Goal: Information Seeking & Learning: Find specific page/section

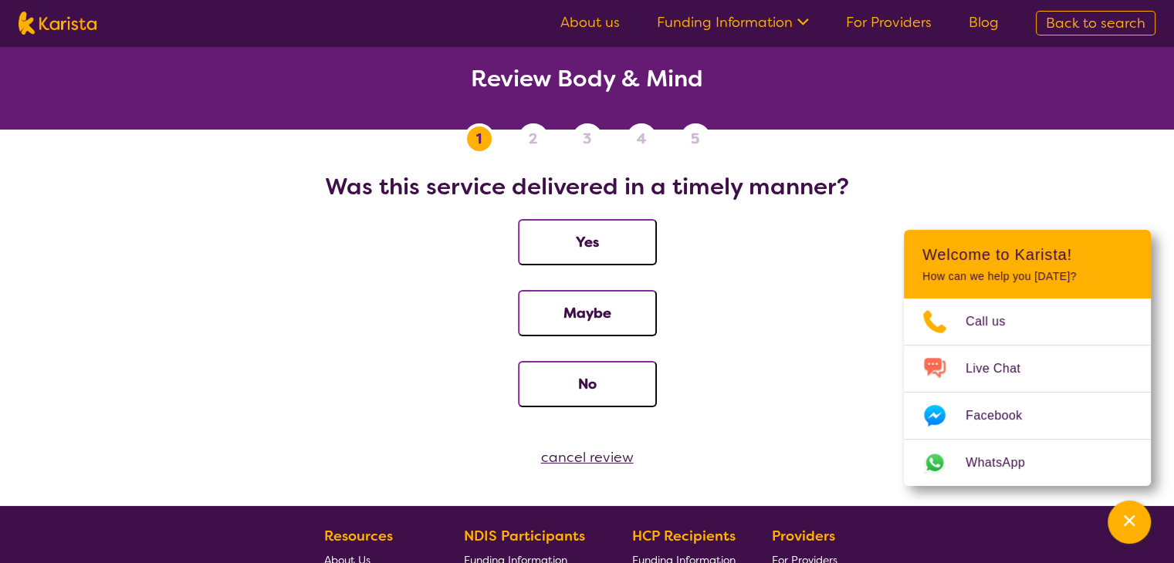
click at [573, 79] on h2 "Review Body & Mind" at bounding box center [587, 79] width 1137 height 28
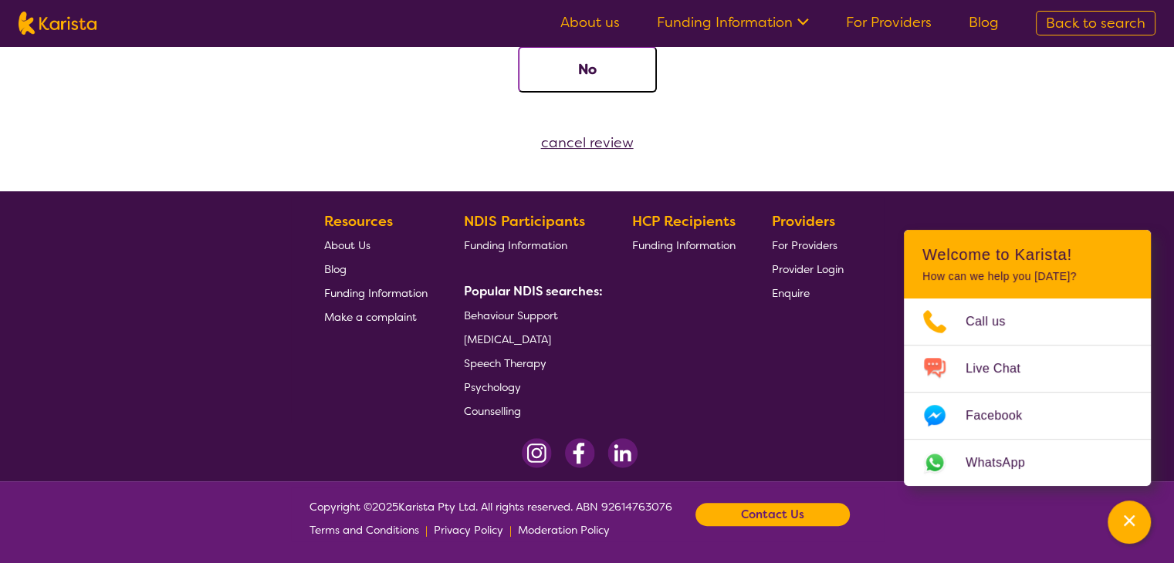
click at [898, 19] on link "For Providers" at bounding box center [889, 22] width 86 height 19
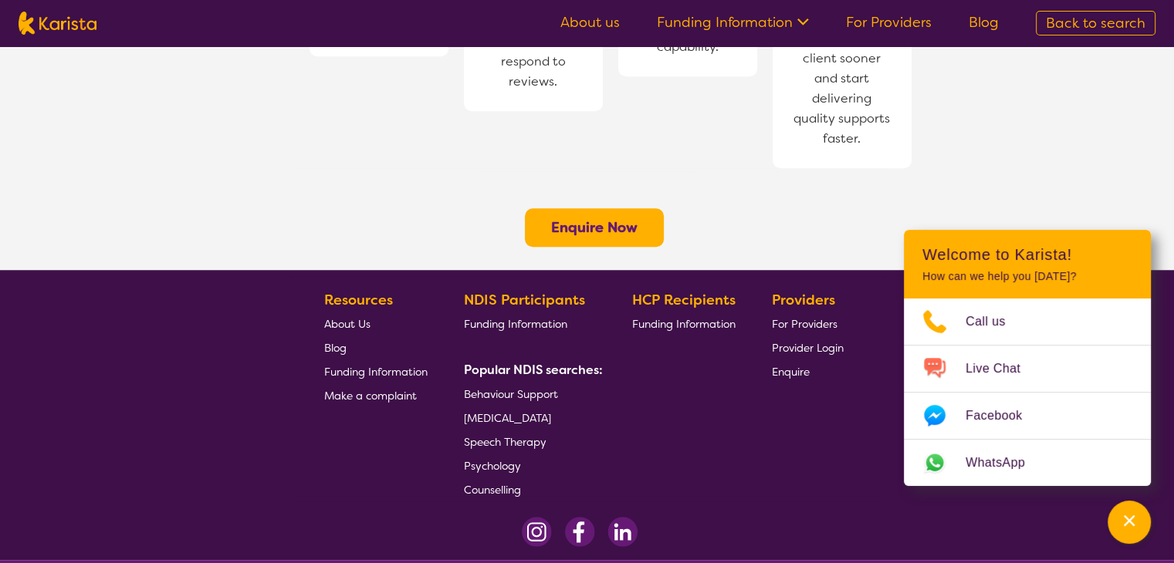
scroll to position [1301, 0]
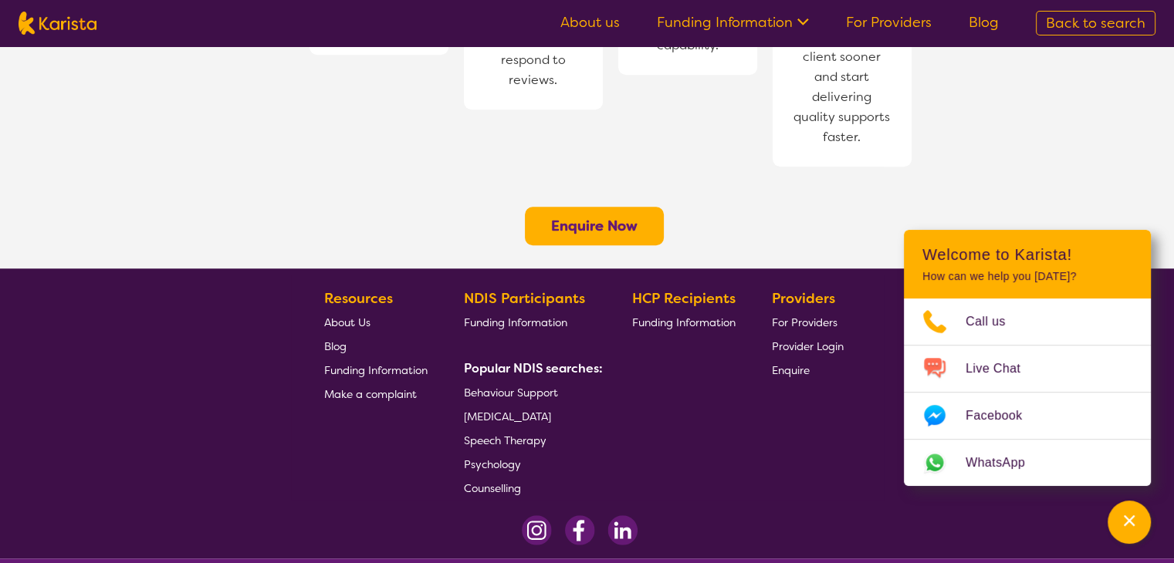
click at [610, 22] on link "About us" at bounding box center [589, 22] width 59 height 19
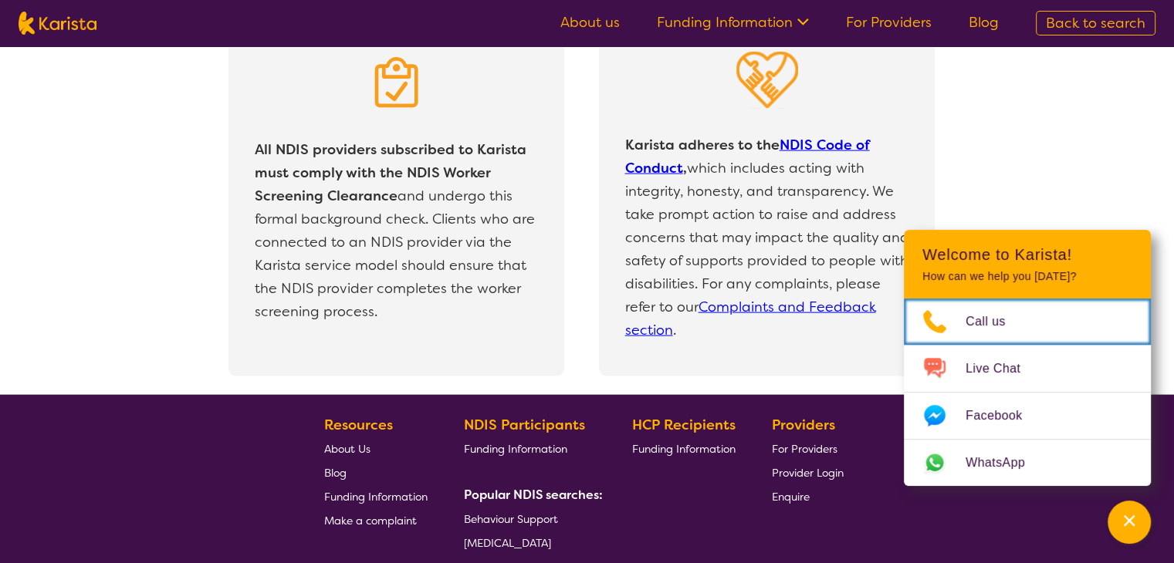
scroll to position [3438, 0]
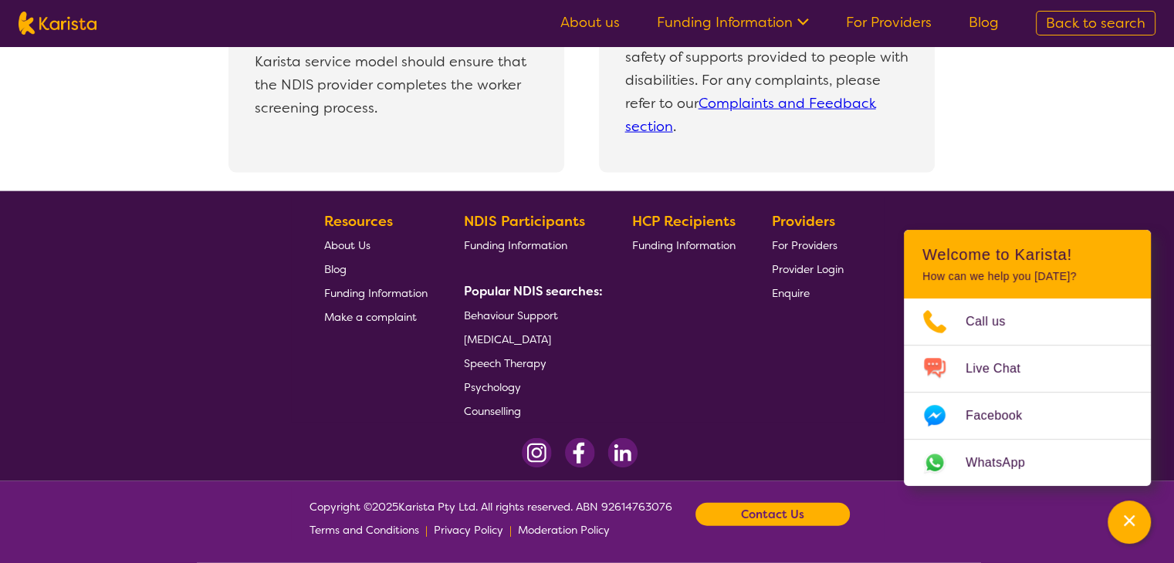
click at [492, 377] on link "Psychology" at bounding box center [530, 387] width 133 height 24
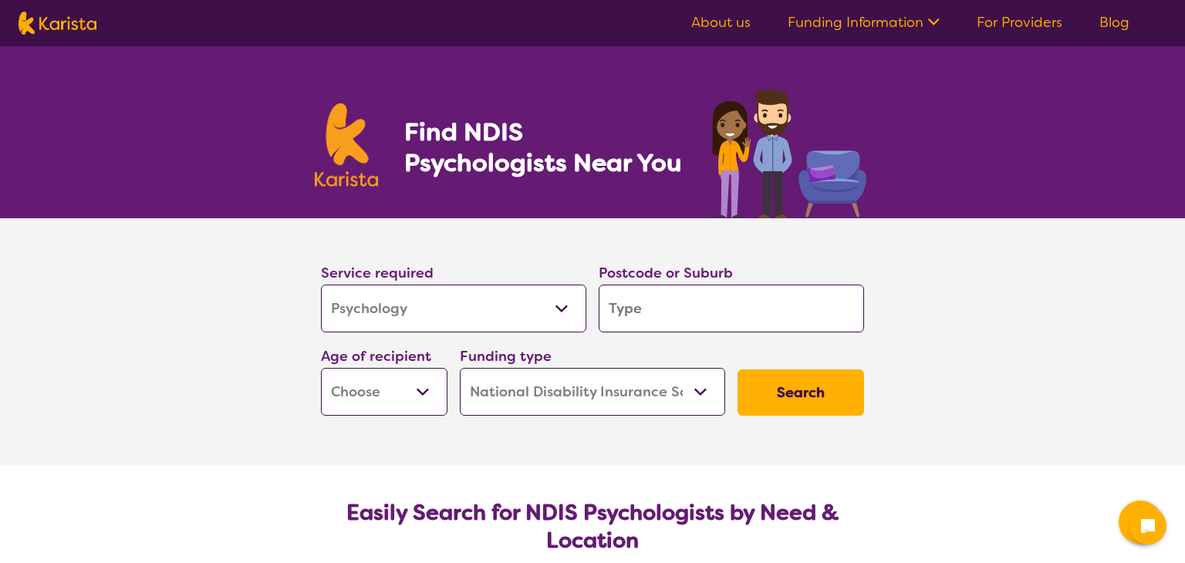
select select "Psychology"
select select "NDIS"
select select "Psychology"
select select "NDIS"
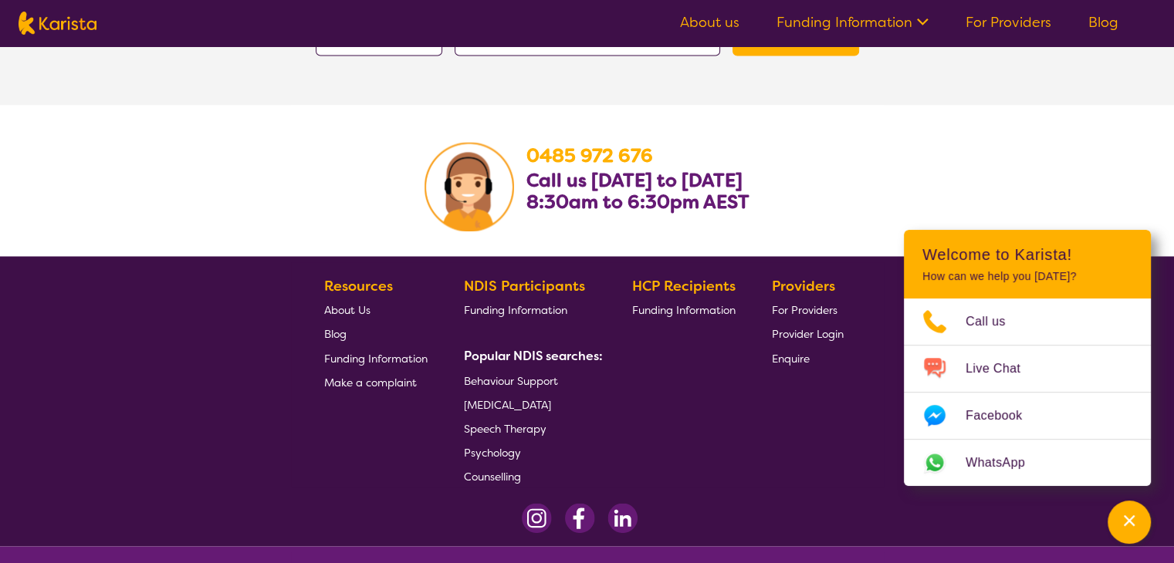
scroll to position [2619, 0]
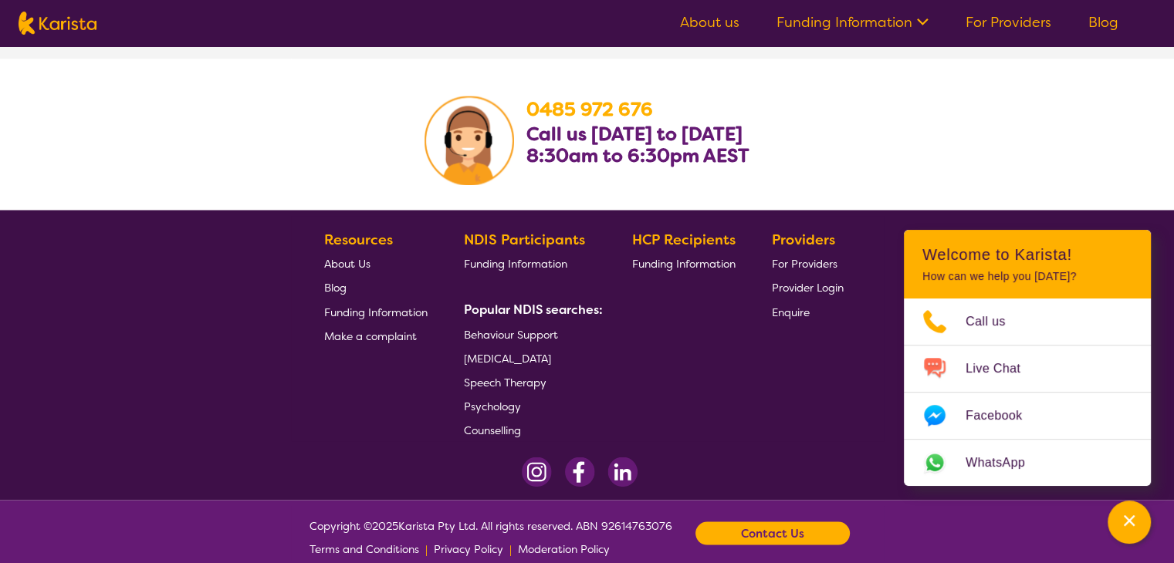
click at [231, 117] on section "0485 972 676 Call us Monday to Friday 8:30am to 6:30pm AEST" at bounding box center [587, 134] width 1174 height 151
click at [803, 257] on span "For Providers" at bounding box center [805, 264] width 66 height 14
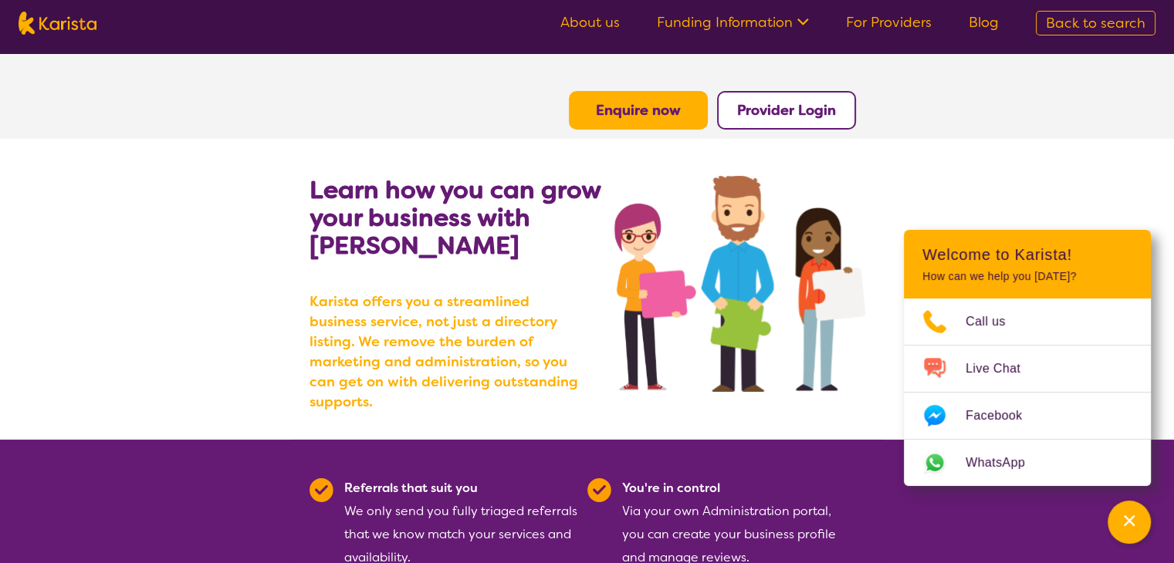
click at [43, 21] on img at bounding box center [58, 23] width 78 height 23
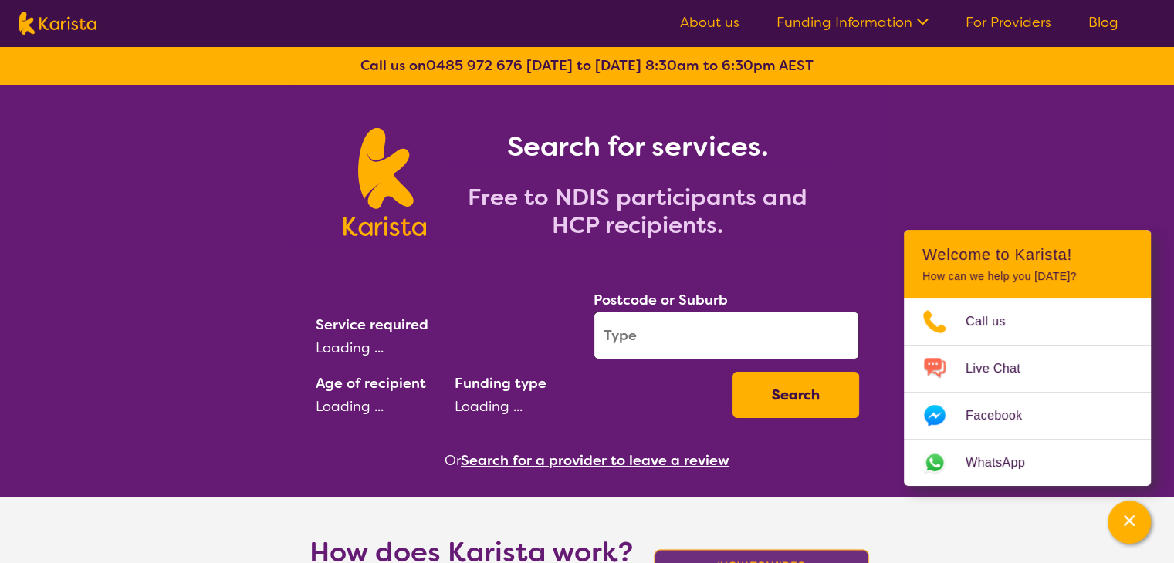
select select "Psychology"
select select "NDIS"
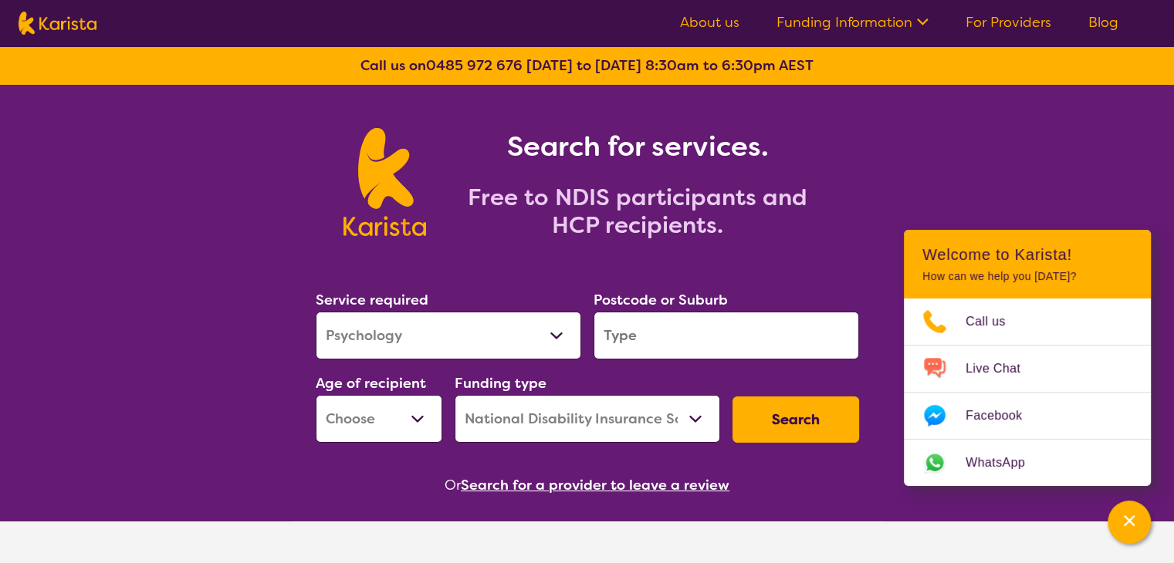
click at [156, 5] on nav "About us Funding Information NDIS - National Disability Insurance Scheme HCP - …" at bounding box center [587, 23] width 1174 height 46
click at [276, 13] on nav "About us Funding Information NDIS - National Disability Insurance Scheme HCP - …" at bounding box center [587, 23] width 1174 height 46
click at [79, 16] on img at bounding box center [58, 23] width 78 height 23
click at [868, 17] on link "Funding Information" at bounding box center [852, 22] width 152 height 19
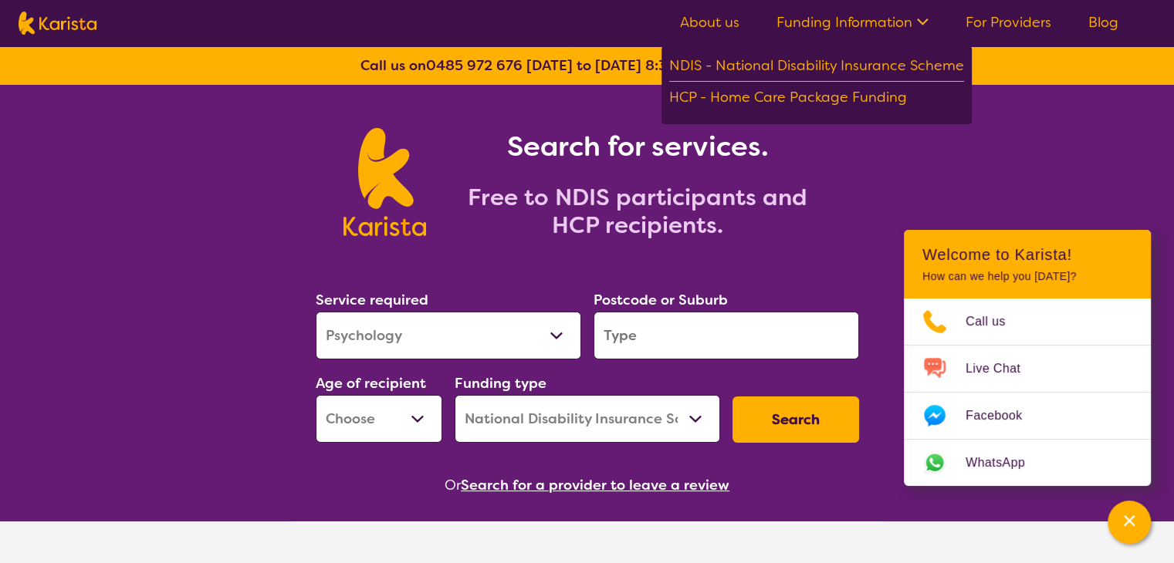
click at [485, 15] on nav "About us Funding Information NDIS - National Disability Insurance Scheme HCP - …" at bounding box center [587, 23] width 1174 height 46
click at [82, 16] on img at bounding box center [58, 23] width 78 height 23
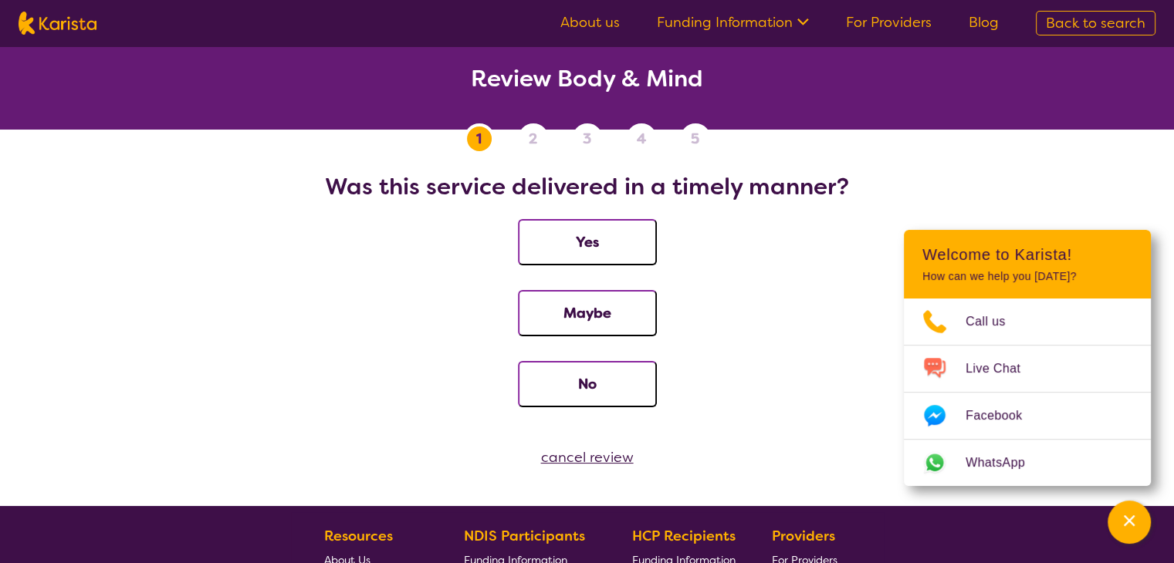
click at [700, 130] on li "5" at bounding box center [695, 138] width 31 height 31
click at [52, 106] on header "Review Body & Mind" at bounding box center [587, 87] width 1174 height 83
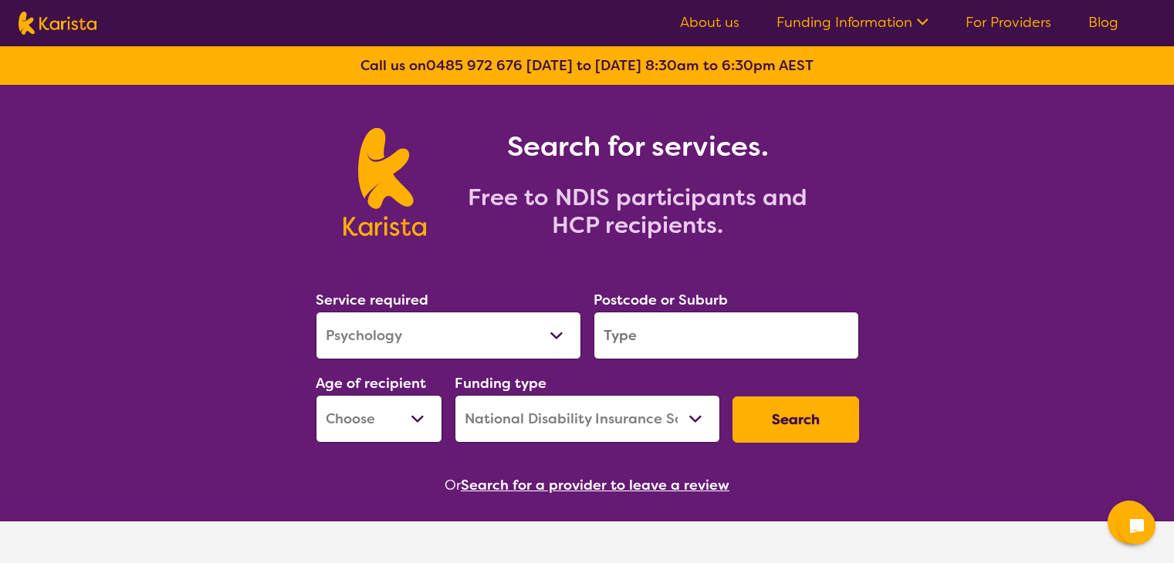
select select "Psychology"
select select "NDIS"
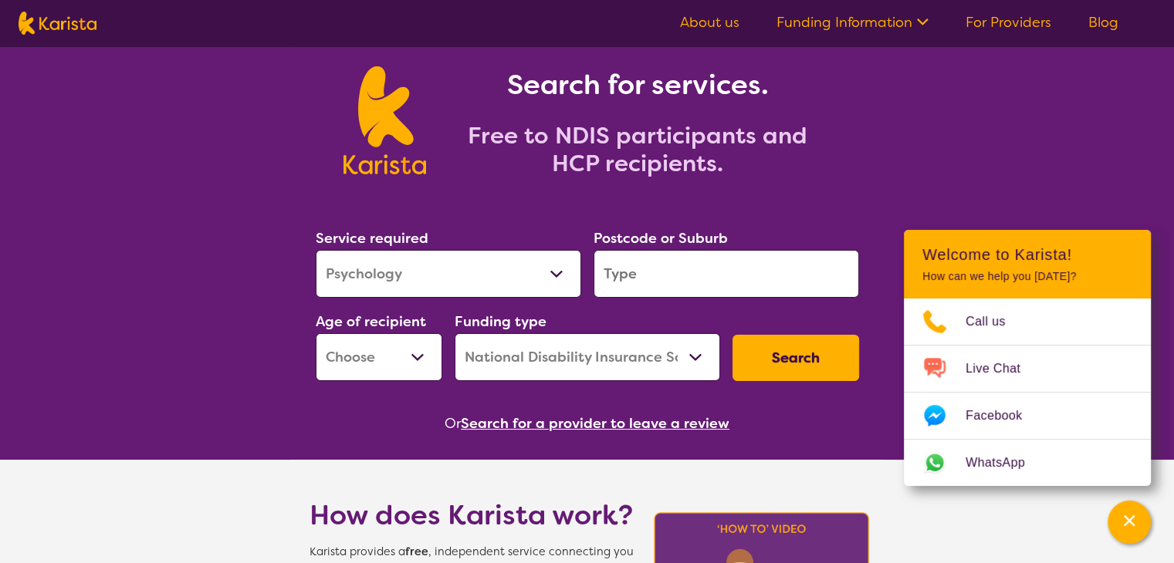
scroll to position [60, 0]
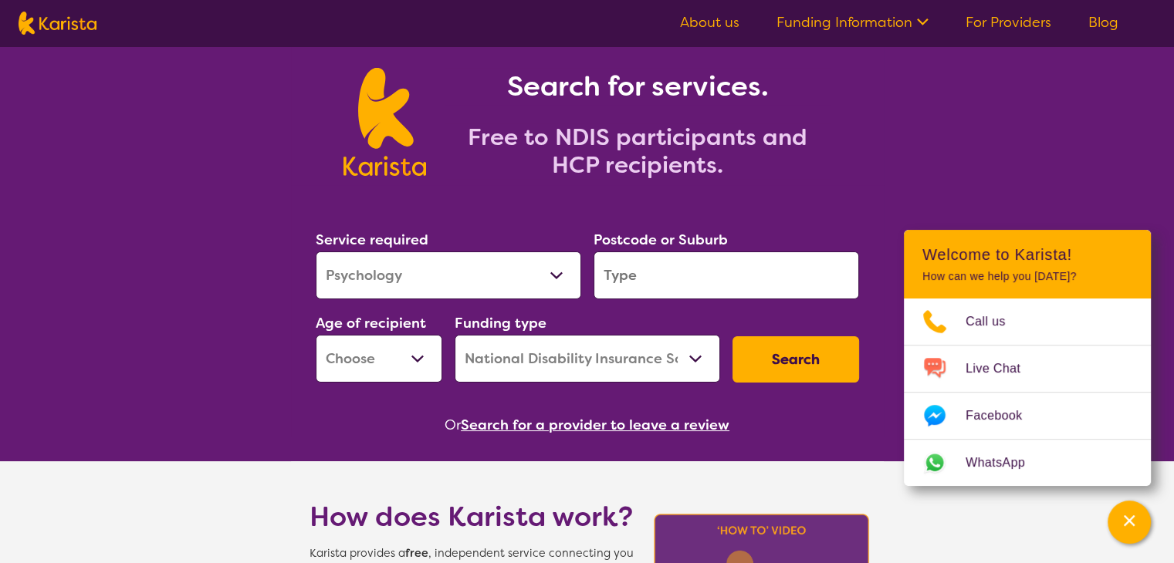
click at [648, 288] on input "search" at bounding box center [725, 276] width 265 height 48
click at [185, 150] on div "Search for services. Free to NDIS participants and HCP recipients." at bounding box center [587, 105] width 1174 height 161
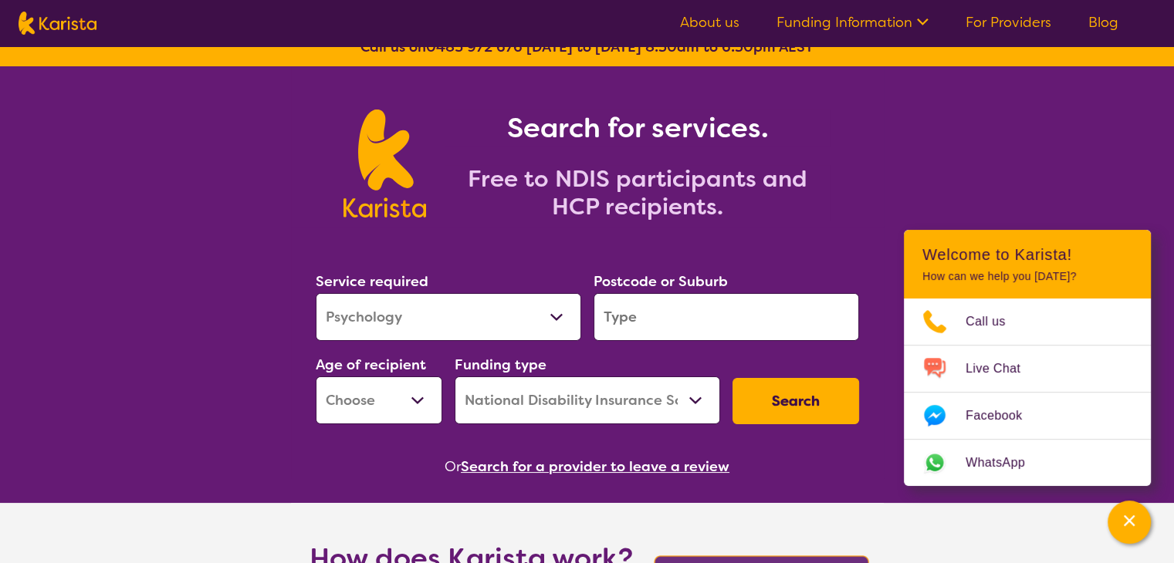
scroll to position [0, 0]
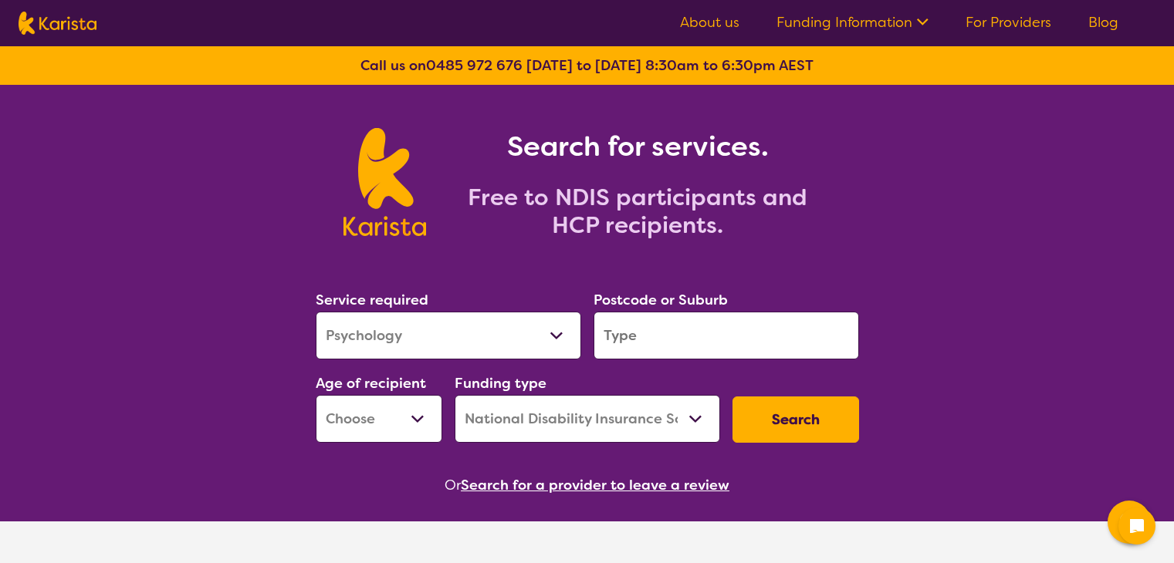
select select "Psychology"
select select "NDIS"
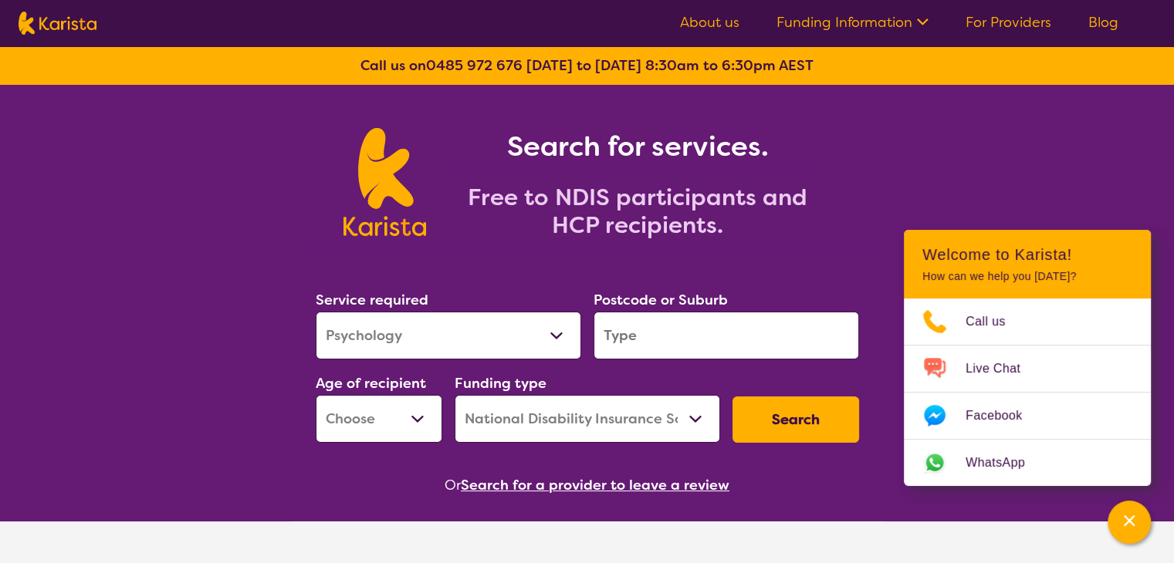
click at [472, 323] on select "Allied Health Assistant Assessment ([MEDICAL_DATA] or [MEDICAL_DATA]) Behaviour…" at bounding box center [448, 336] width 265 height 48
click at [316, 312] on select "Allied Health Assistant Assessment ([MEDICAL_DATA] or [MEDICAL_DATA]) Behaviour…" at bounding box center [448, 336] width 265 height 48
click at [637, 313] on input "search" at bounding box center [725, 336] width 265 height 48
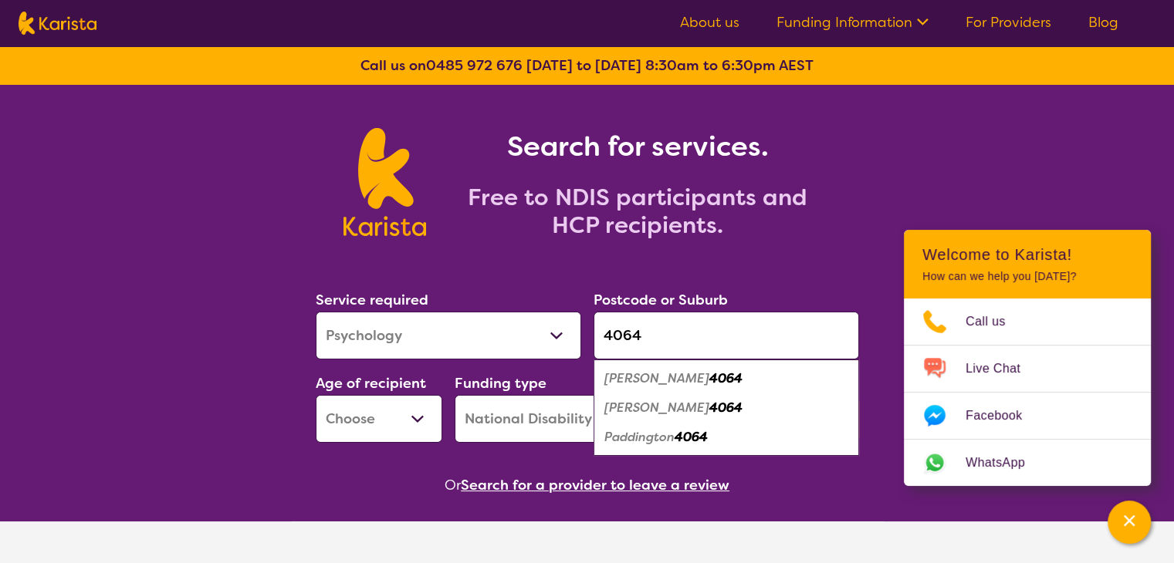
click at [633, 440] on em "Paddington" at bounding box center [639, 437] width 70 height 16
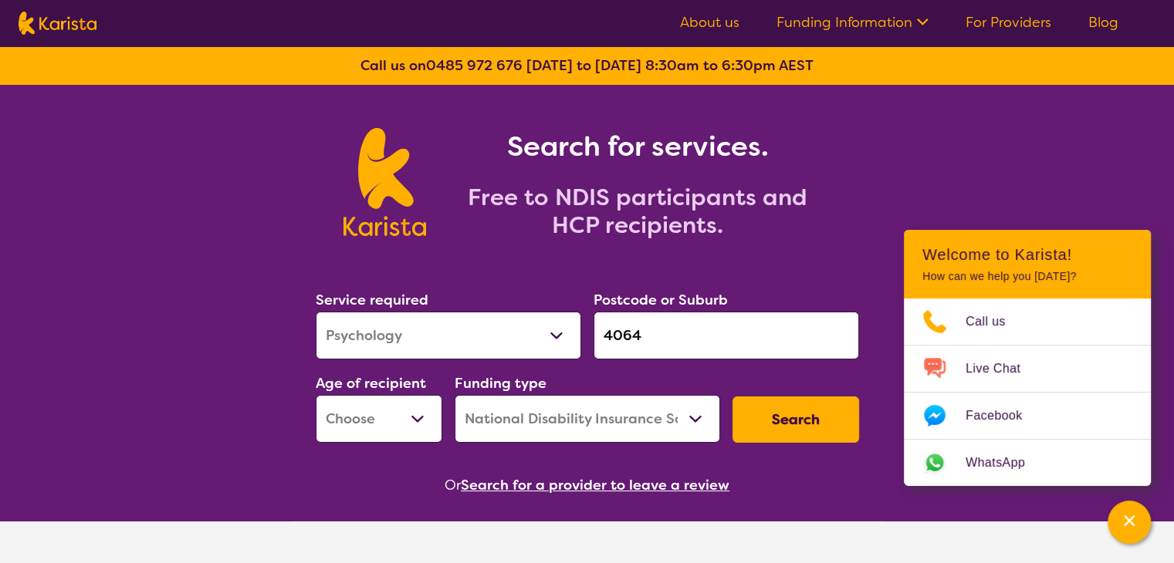
click at [666, 330] on input "4064" at bounding box center [725, 336] width 265 height 48
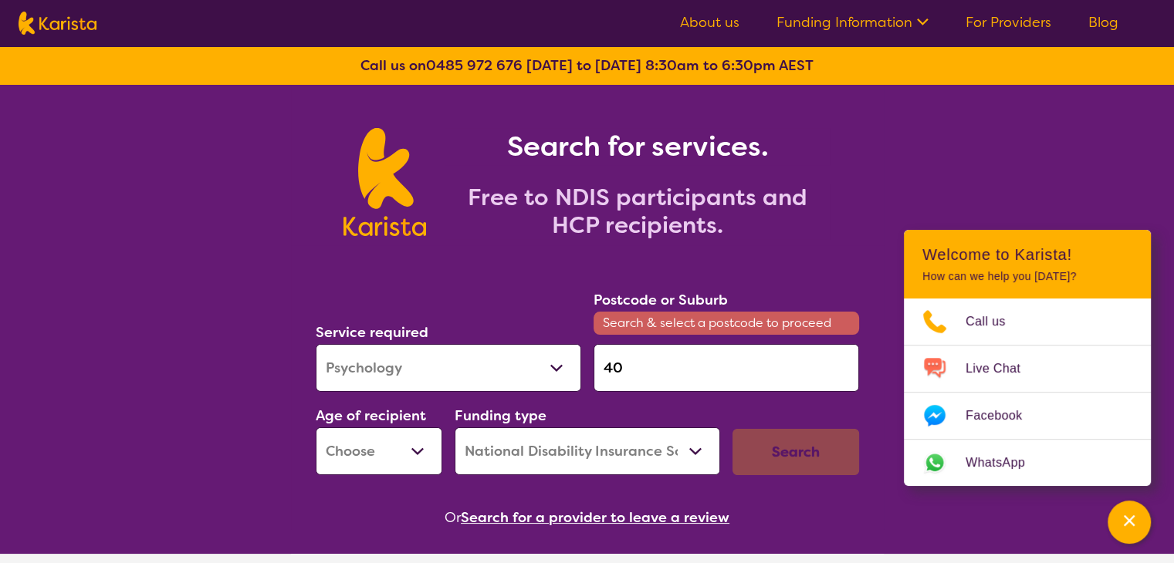
type input "4"
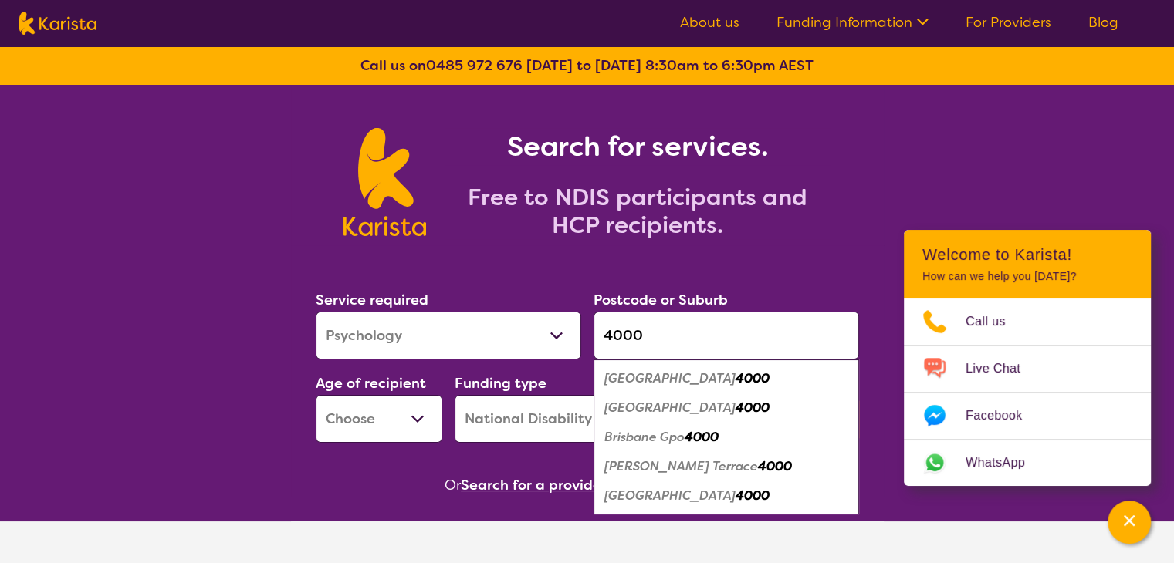
type input "4000"
click at [272, 198] on div "Search for services. Free to NDIS participants and HCP recipients." at bounding box center [587, 165] width 1174 height 161
